Goal: Information Seeking & Learning: Learn about a topic

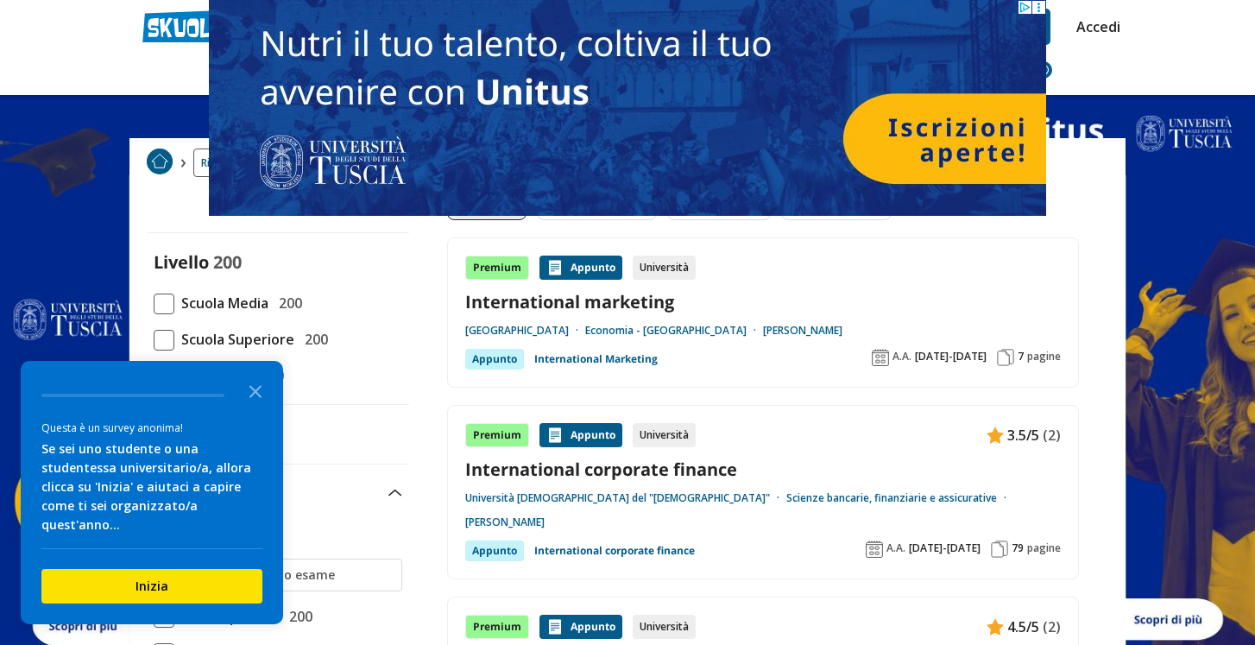
scroll to position [43, 0]
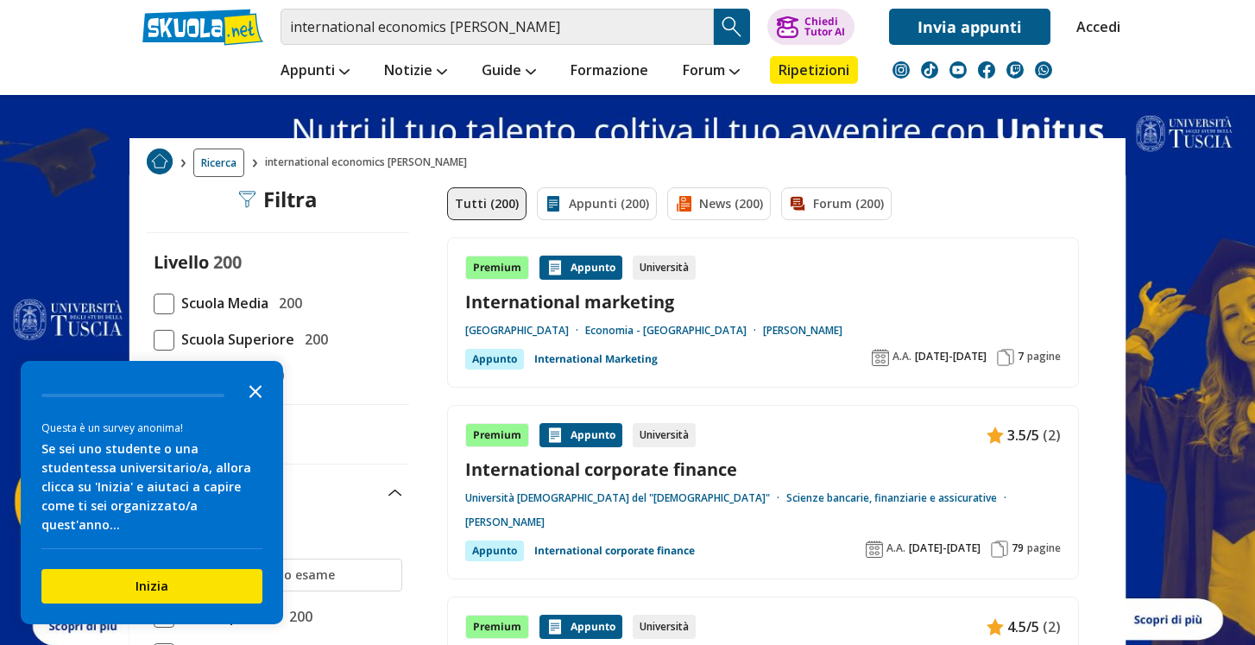
click at [253, 398] on polygon "Close the survey" at bounding box center [255, 391] width 13 height 13
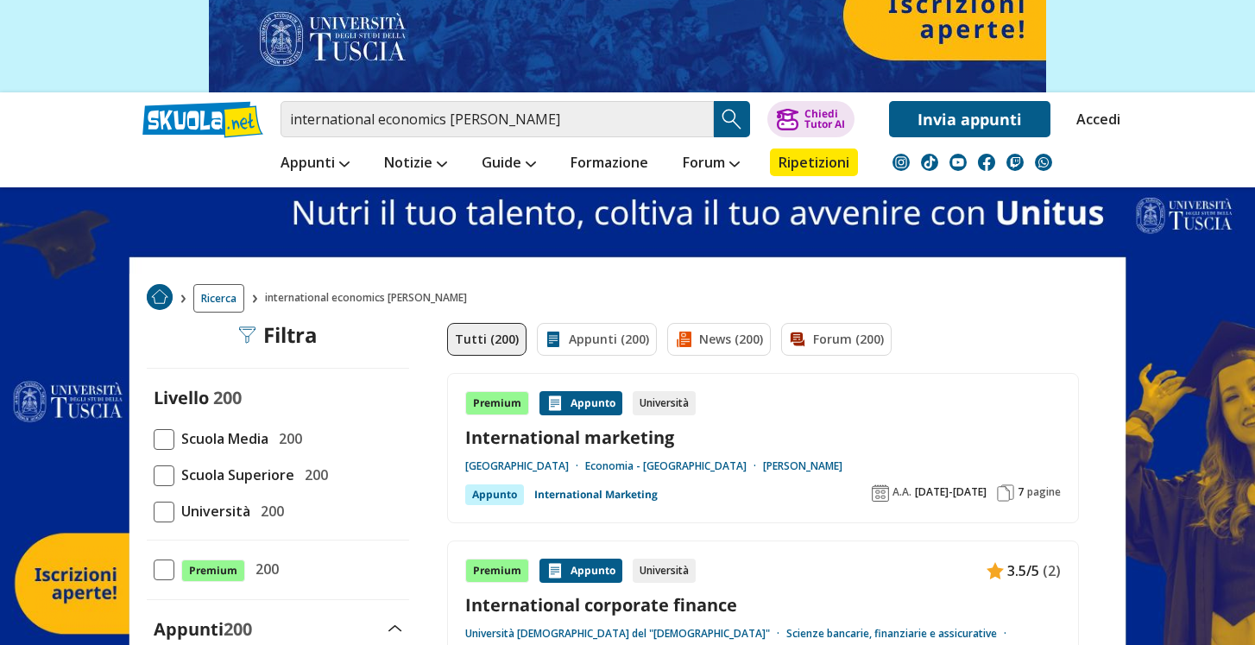
scroll to position [145, 0]
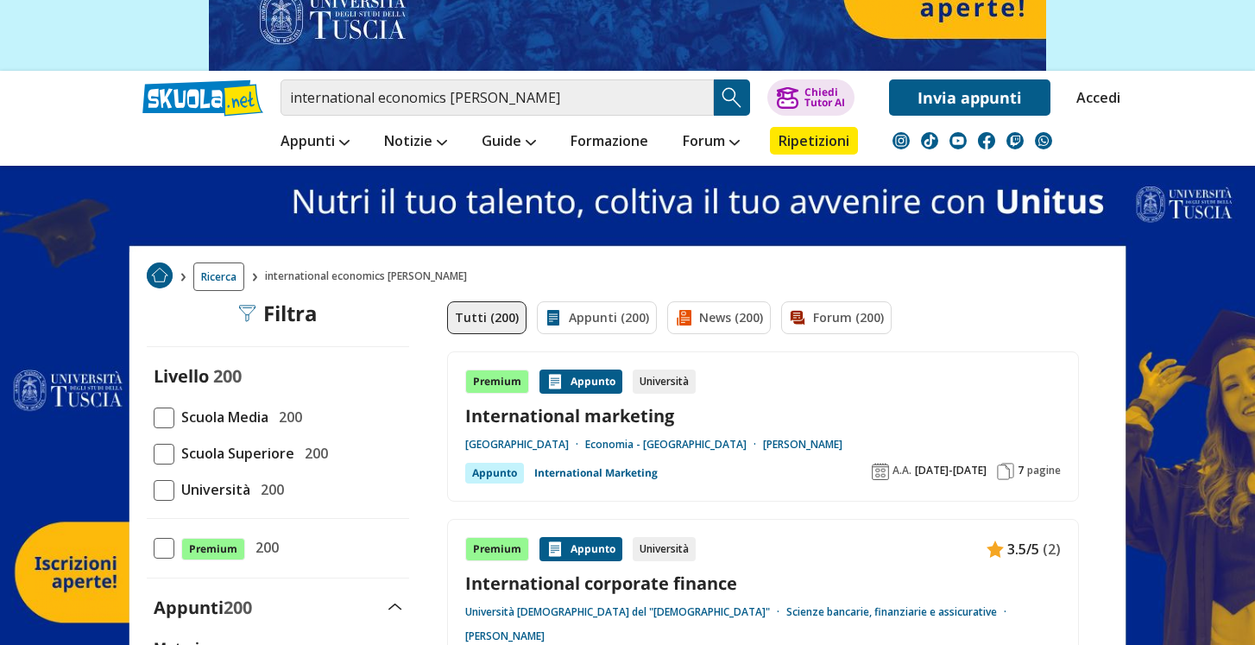
click at [165, 486] on span at bounding box center [164, 490] width 21 height 21
click at [154, 489] on input "Università 200" at bounding box center [154, 489] width 0 height 0
click at [584, 306] on link "Appunti (200)" at bounding box center [597, 317] width 120 height 33
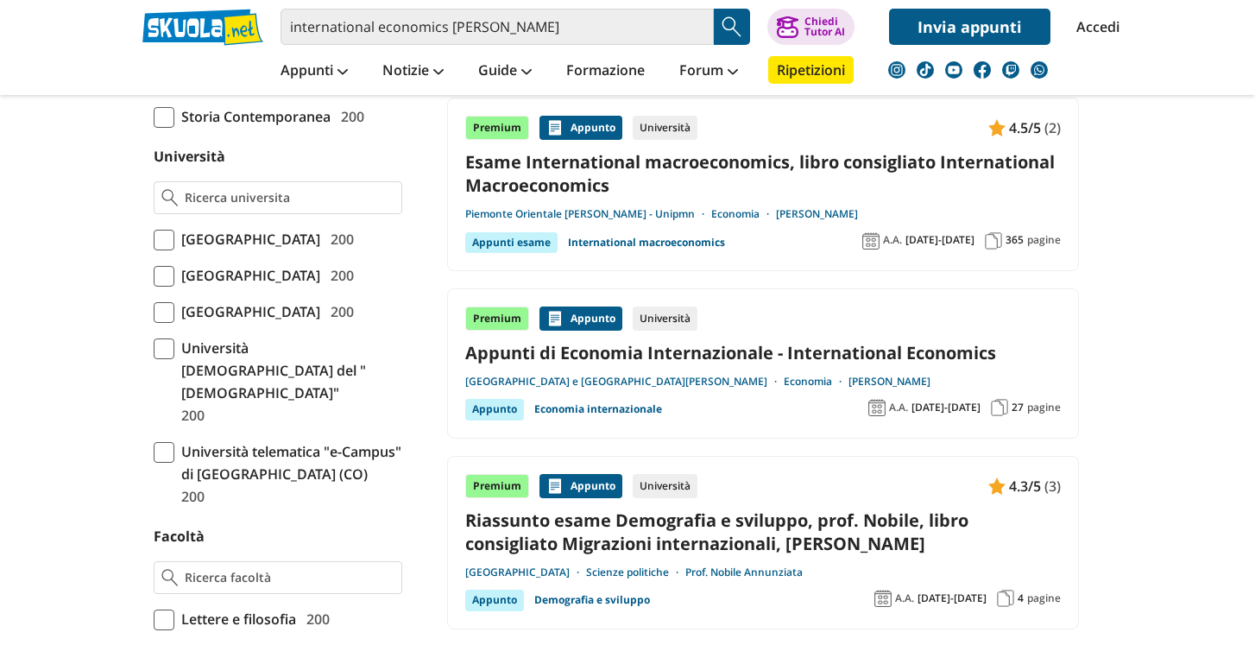
scroll to position [765, 0]
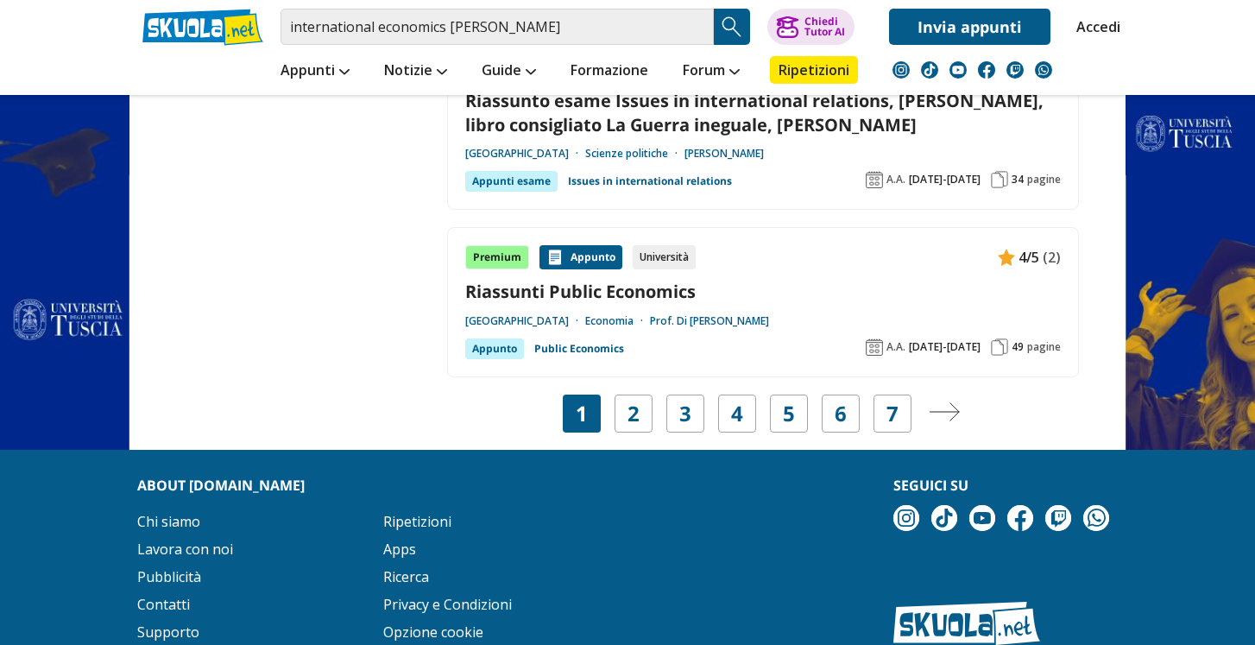
scroll to position [3341, 0]
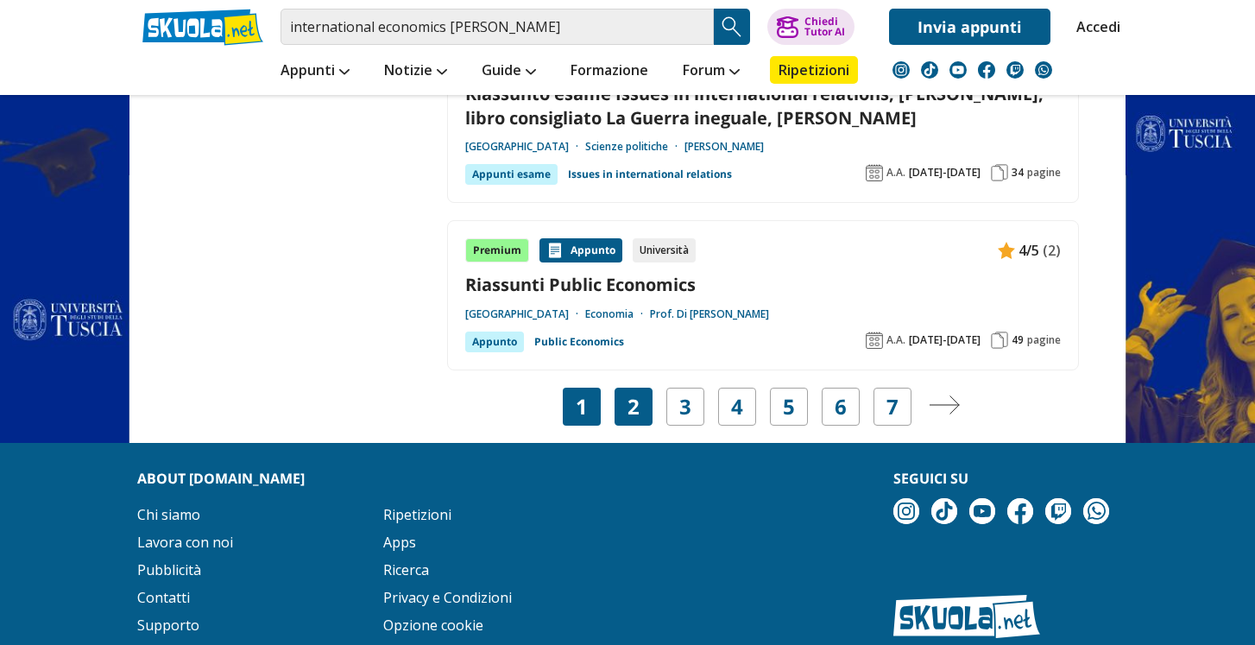
click at [638, 394] on link "2" at bounding box center [634, 406] width 12 height 24
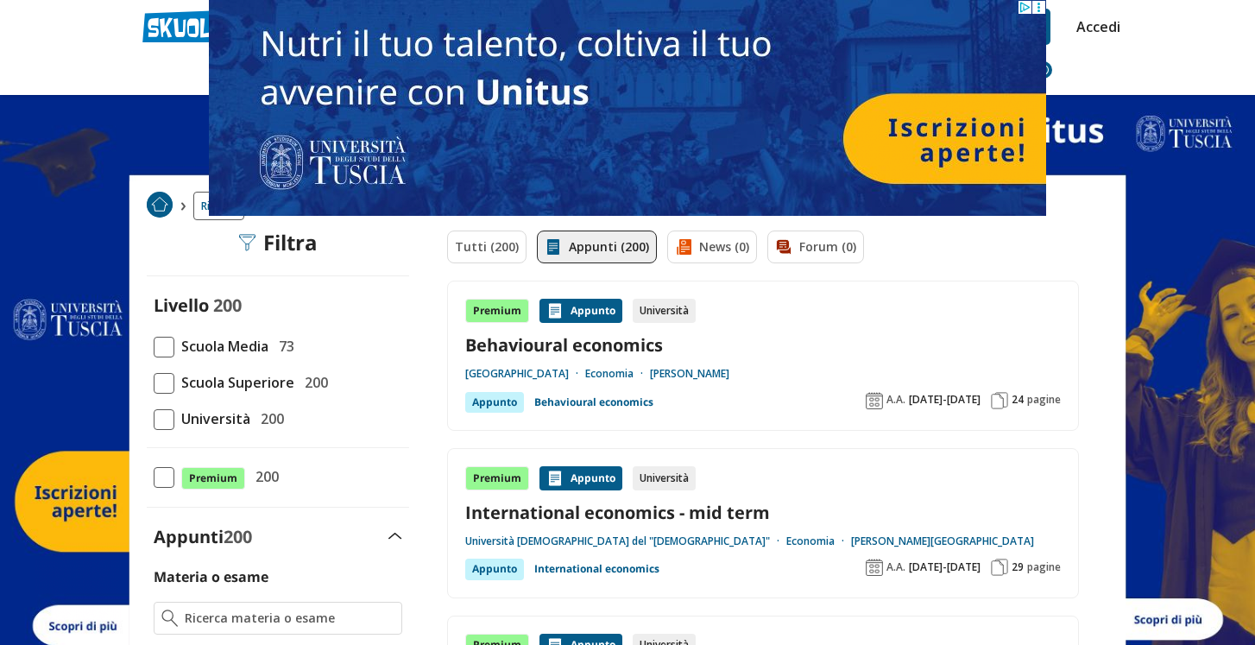
click at [992, 243] on div "Tutti (200) Appunti (200) News (0) Forum (0)" at bounding box center [763, 255] width 632 height 50
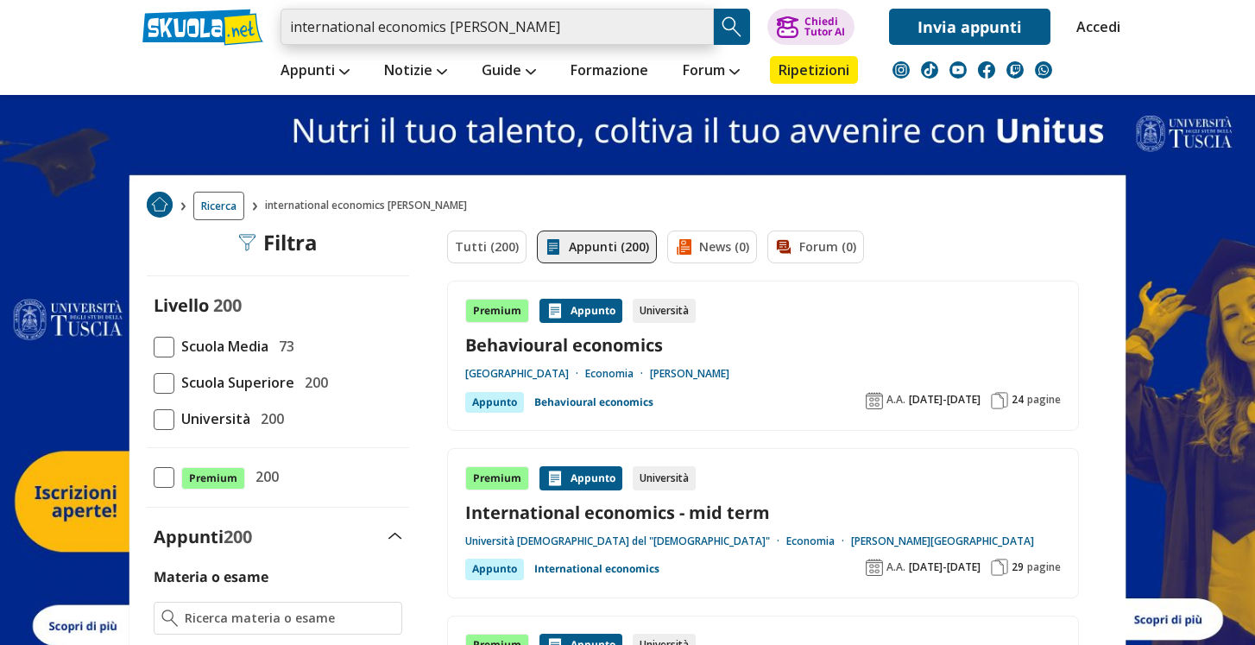
click at [698, 27] on input "international economics [PERSON_NAME]" at bounding box center [497, 27] width 433 height 36
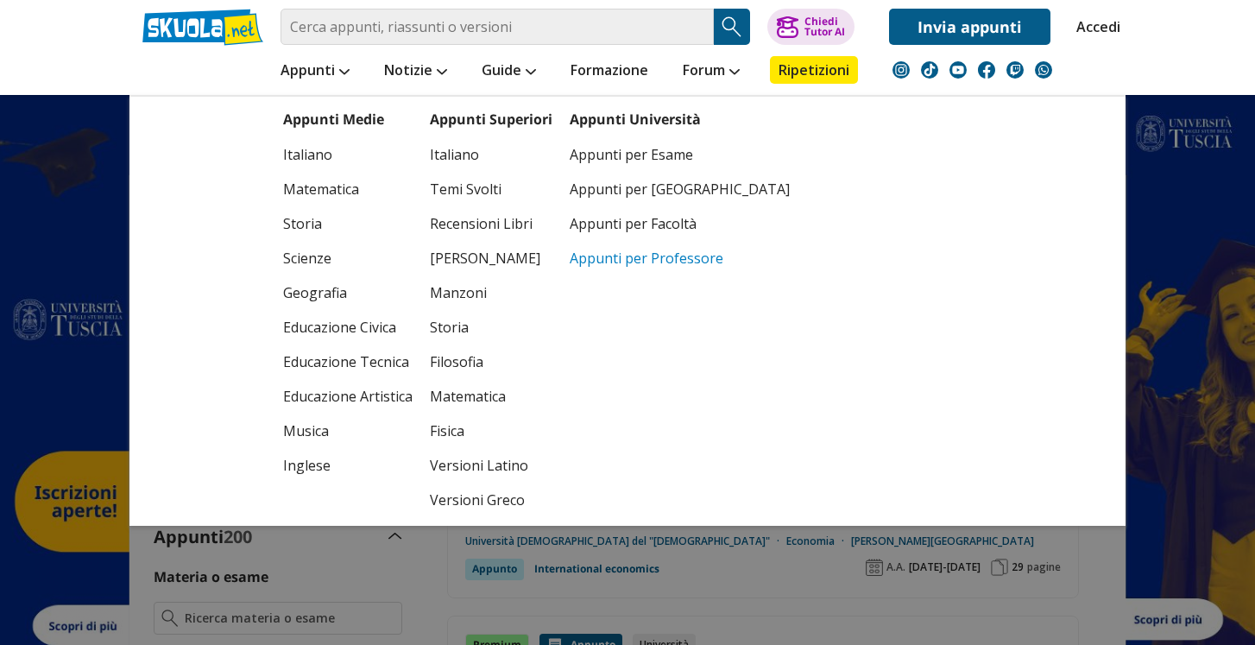
click at [627, 267] on link "Appunti per Professore" at bounding box center [680, 258] width 220 height 35
